Goal: Task Accomplishment & Management: Complete application form

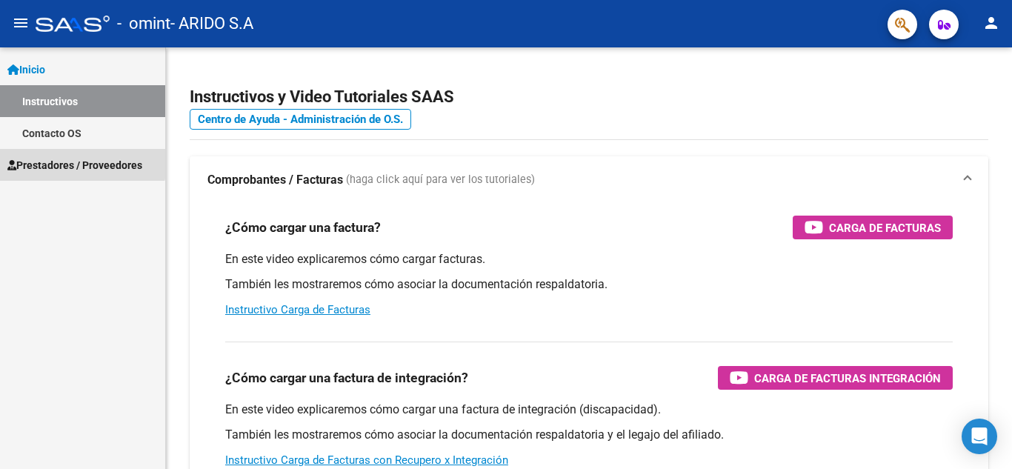
click at [64, 162] on span "Prestadores / Proveedores" at bounding box center [74, 165] width 135 height 16
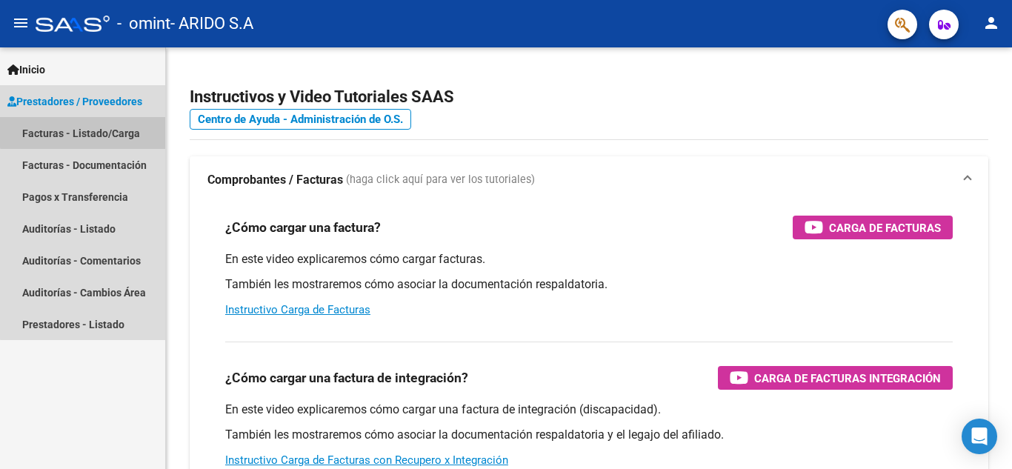
click at [87, 128] on link "Facturas - Listado/Carga" at bounding box center [82, 133] width 165 height 32
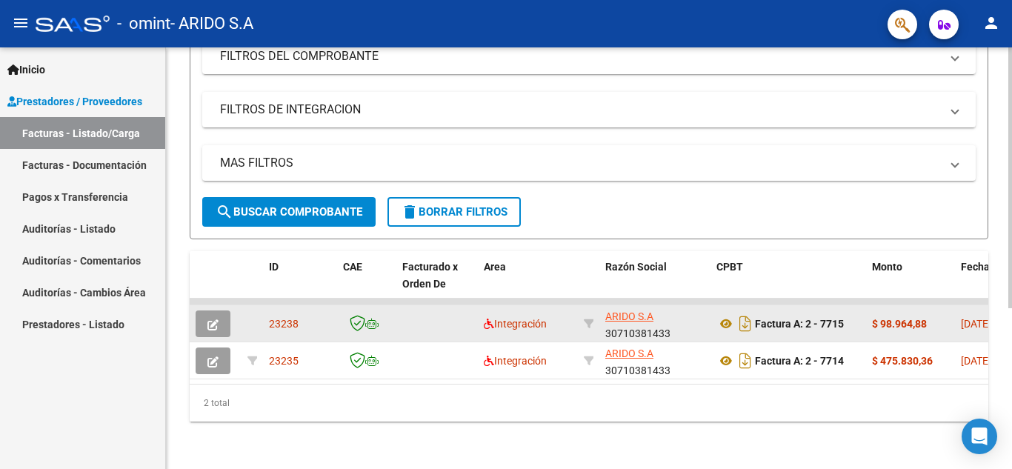
click at [216, 319] on icon "button" at bounding box center [212, 324] width 11 height 11
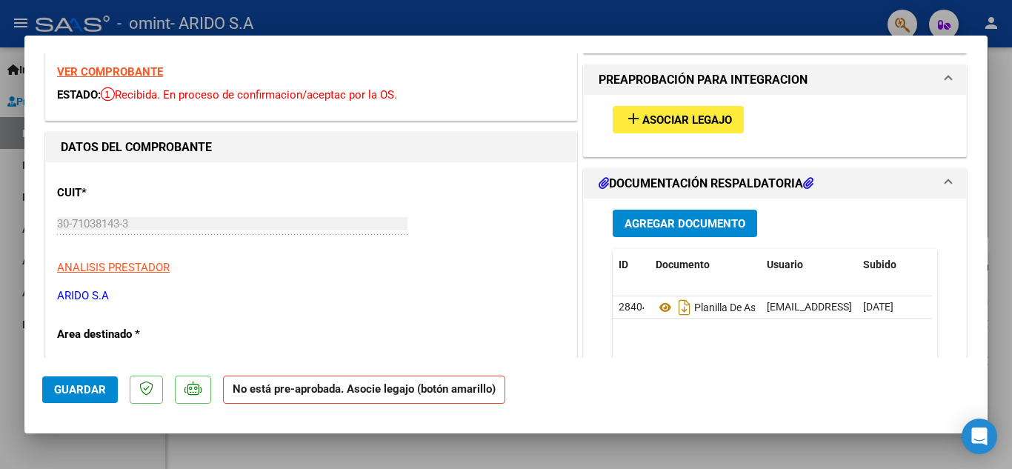
scroll to position [74, 0]
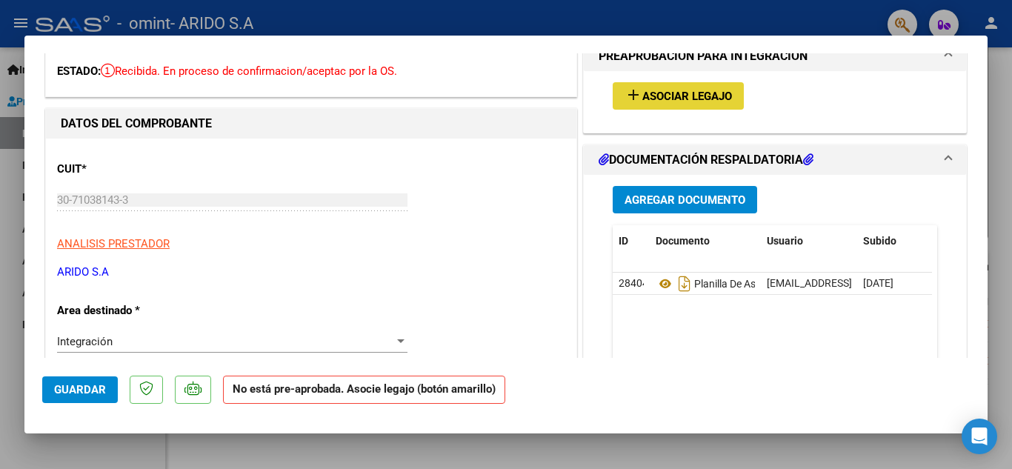
click at [682, 93] on span "Asociar Legajo" at bounding box center [687, 96] width 90 height 13
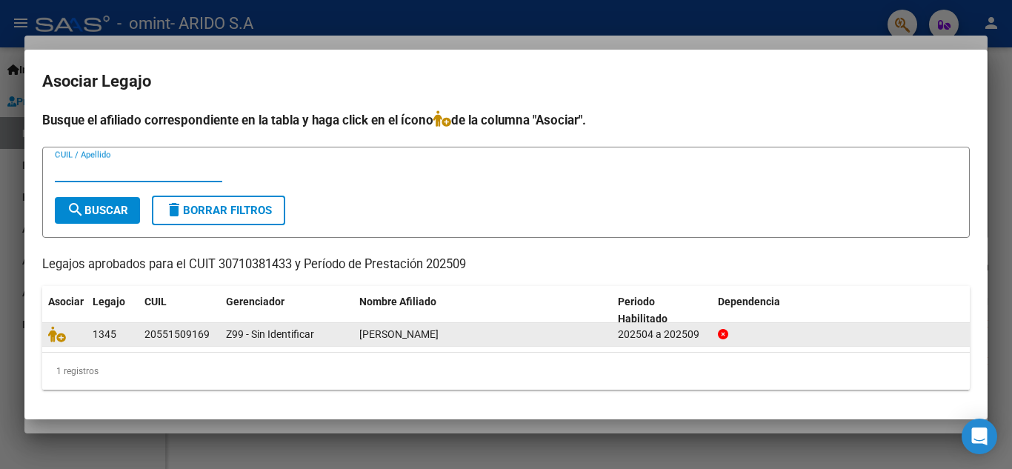
click at [394, 331] on span "[PERSON_NAME]" at bounding box center [398, 334] width 79 height 12
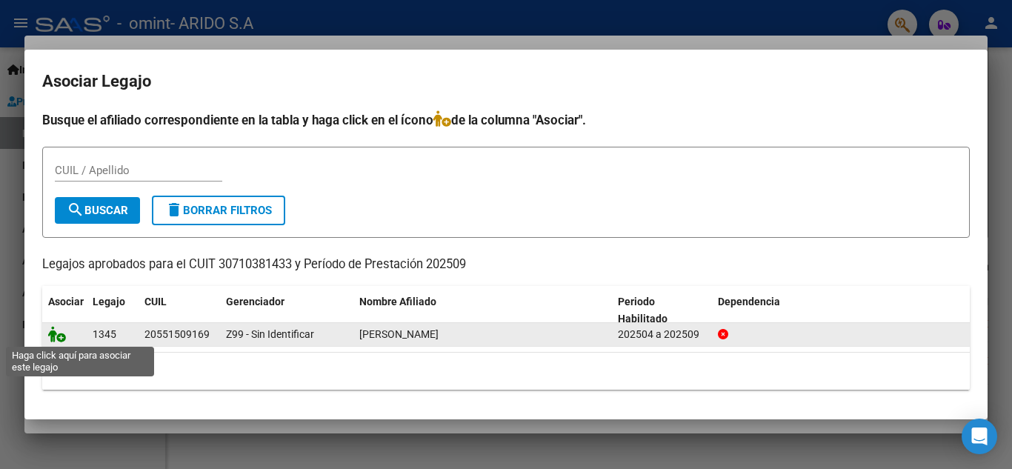
click at [53, 333] on icon at bounding box center [57, 334] width 18 height 16
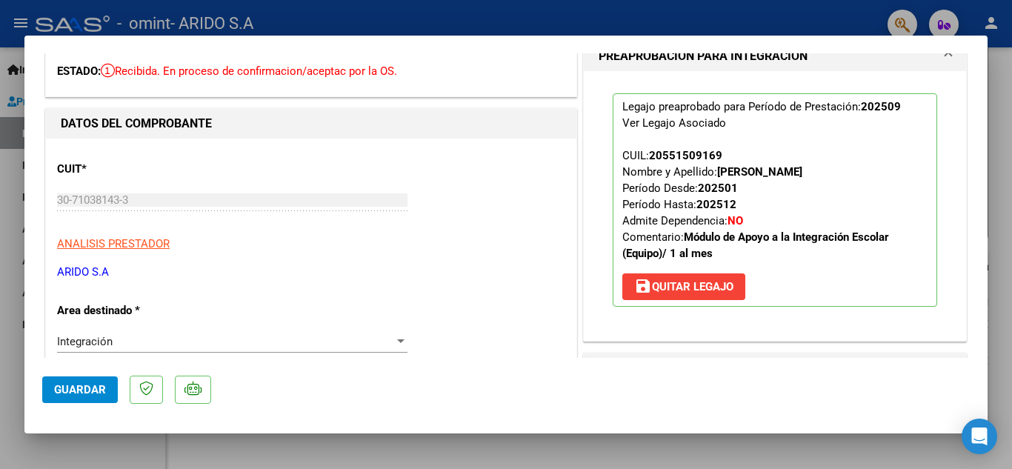
click at [668, 287] on span "save [PERSON_NAME]" at bounding box center [683, 286] width 99 height 13
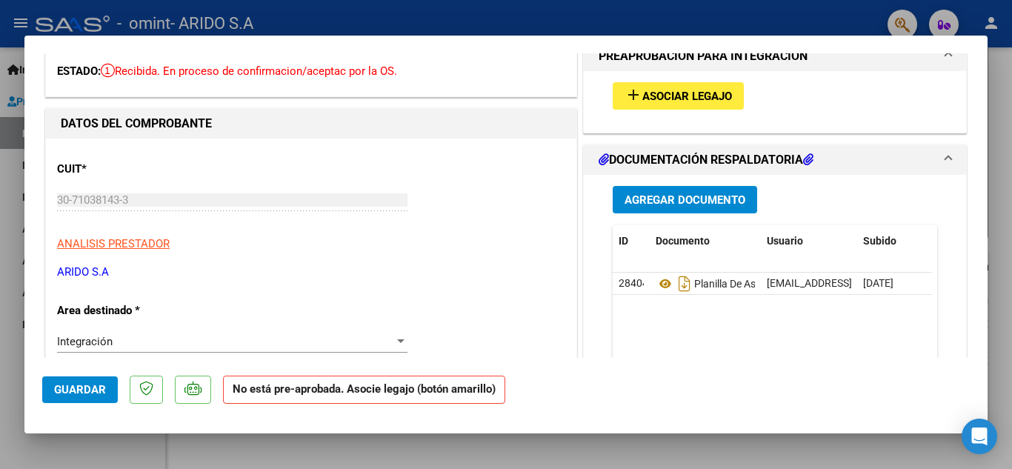
click at [4, 351] on div at bounding box center [506, 234] width 1012 height 469
type input "$ 0,00"
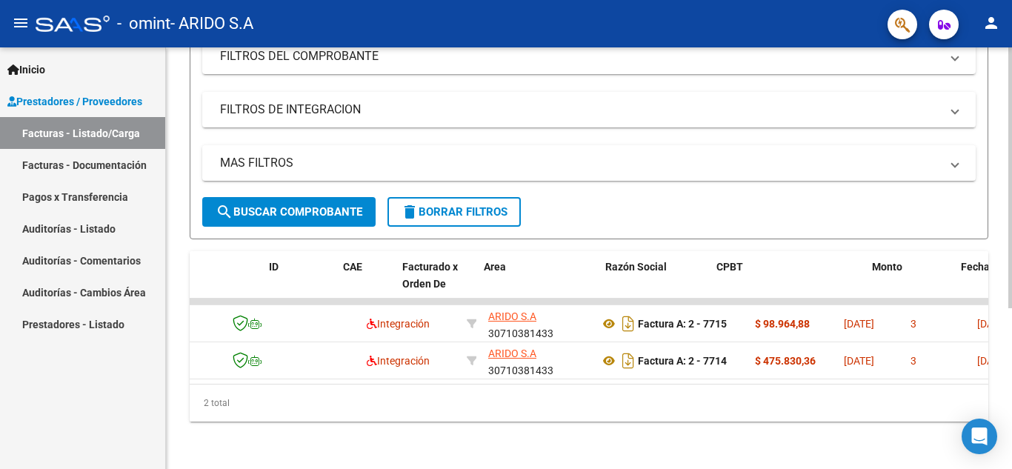
scroll to position [0, 0]
